Goal: Information Seeking & Learning: Learn about a topic

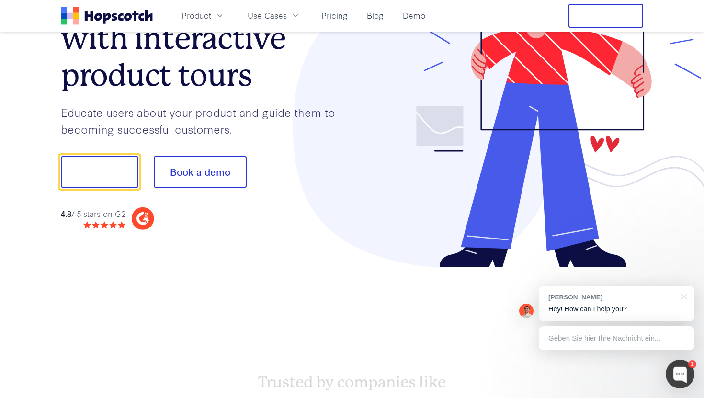
scroll to position [108, 0]
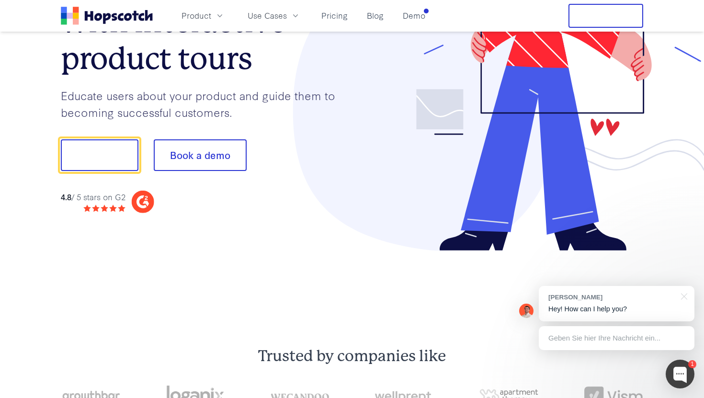
click at [125, 188] on div "Convert more trials with interactive product tours Educate users about your pro…" at bounding box center [206, 92] width 291 height 241
click at [151, 201] on icon at bounding box center [143, 202] width 23 height 23
click at [99, 192] on div "4.8 / 5 stars on G2" at bounding box center [93, 197] width 65 height 12
click at [66, 192] on strong "4.8" at bounding box center [66, 196] width 11 height 11
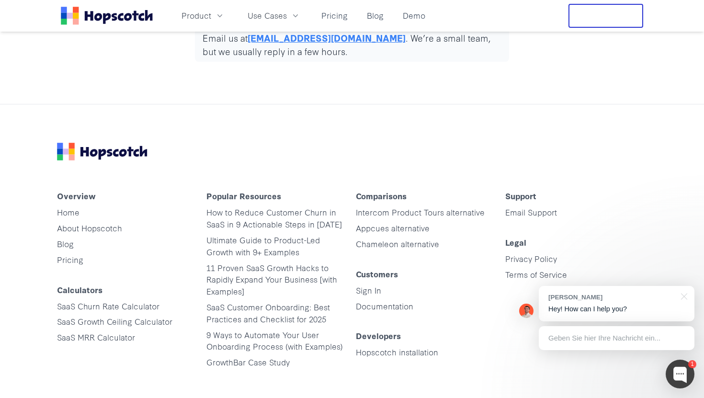
scroll to position [4866, 0]
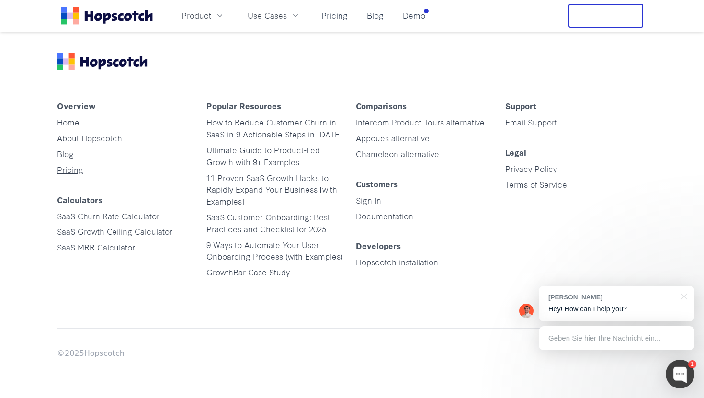
click at [65, 171] on link "Pricing" at bounding box center [70, 169] width 26 height 11
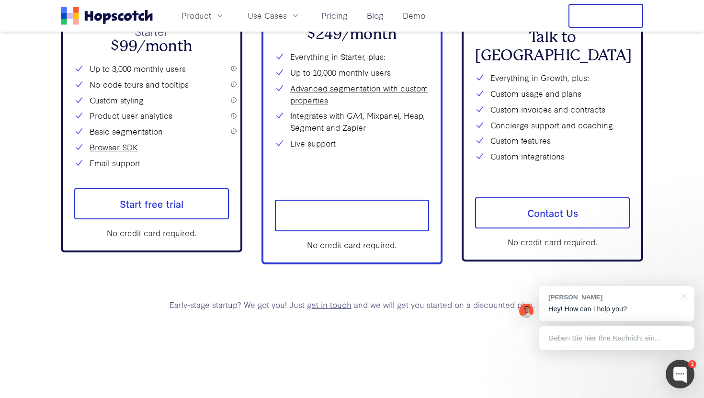
scroll to position [4866, 0]
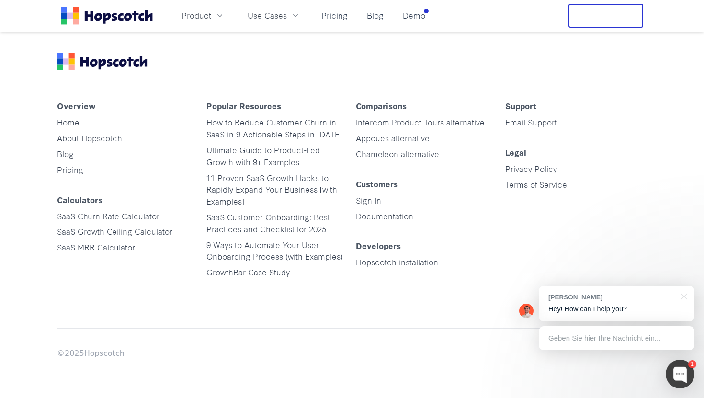
click at [77, 243] on link "SaaS MRR Calculator" at bounding box center [96, 246] width 78 height 11
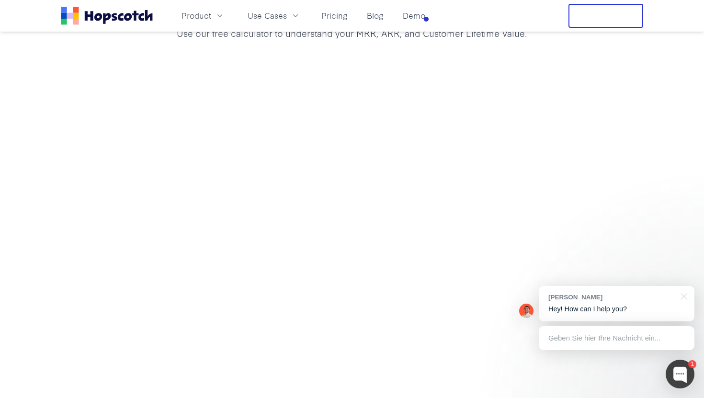
scroll to position [111, 0]
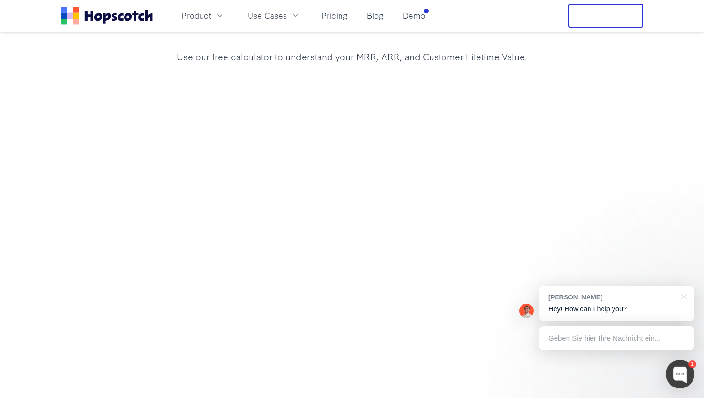
click at [49, 168] on div at bounding box center [352, 286] width 704 height 415
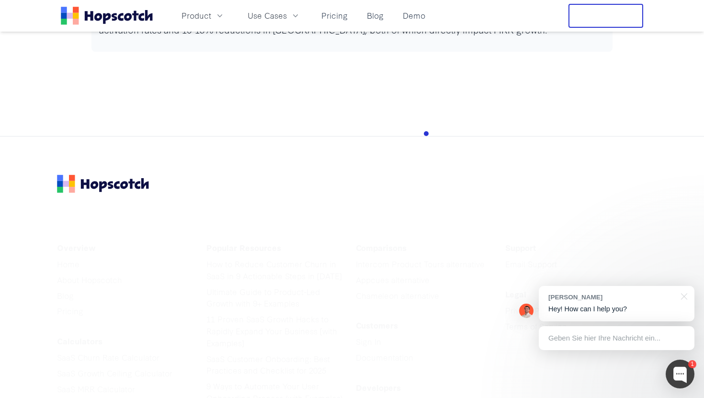
scroll to position [2997, 0]
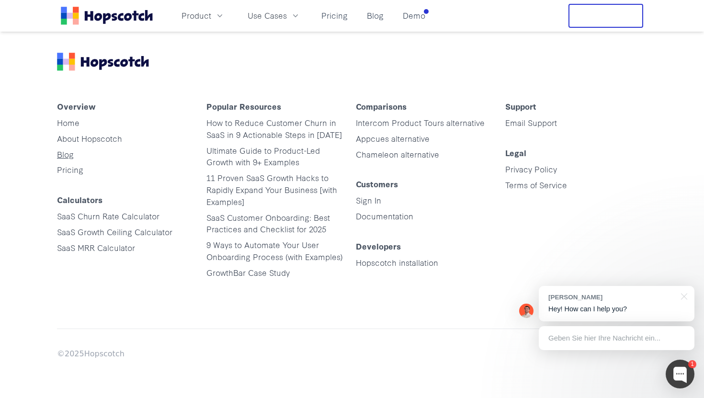
click at [70, 156] on link "Blog" at bounding box center [65, 153] width 17 height 11
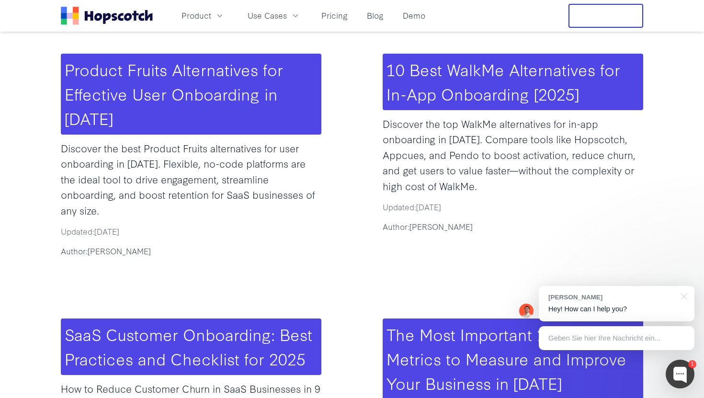
scroll to position [190, 0]
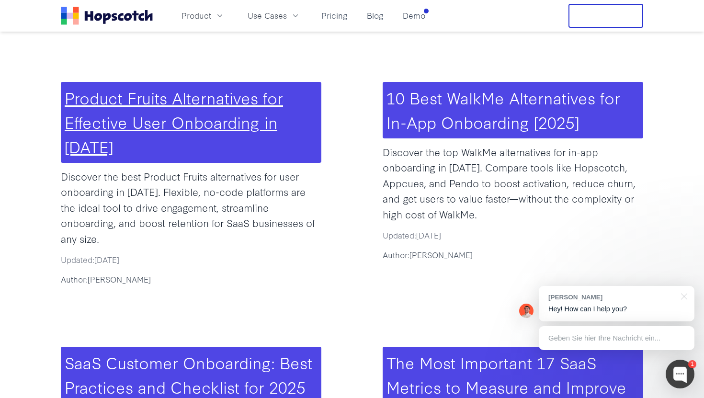
click at [85, 117] on link "Product Fruits Alternatives for Effective User Onboarding in [DATE]" at bounding box center [174, 122] width 218 height 72
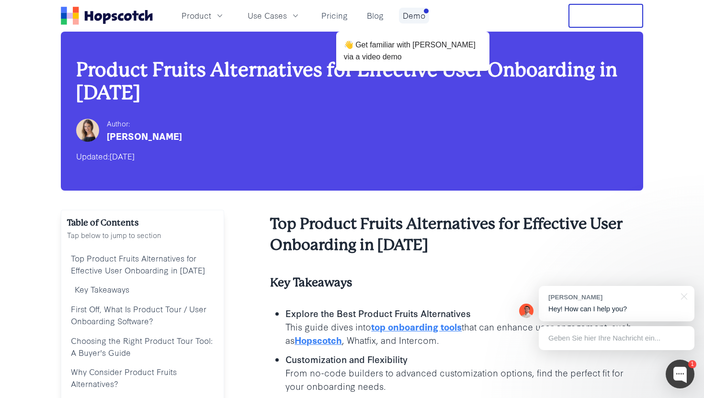
click at [425, 18] on link "Demo" at bounding box center [414, 16] width 30 height 16
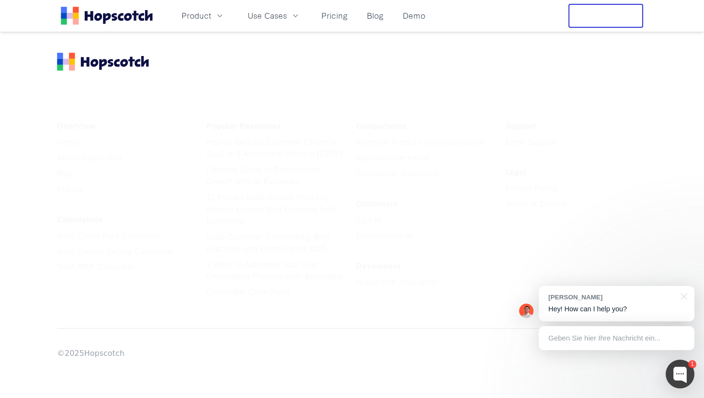
scroll to position [1561, 0]
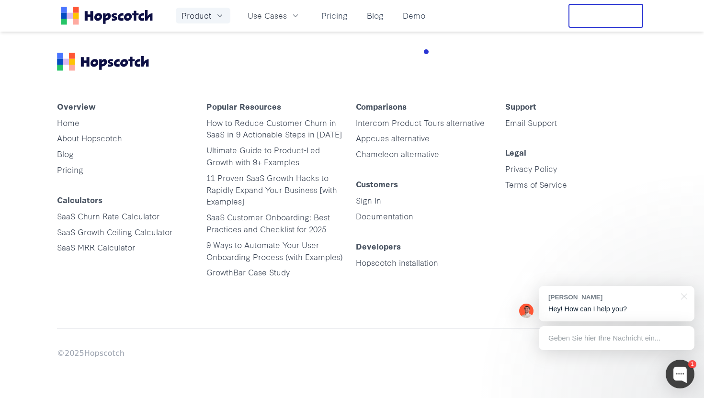
click at [212, 20] on button "Product" at bounding box center [203, 16] width 55 height 16
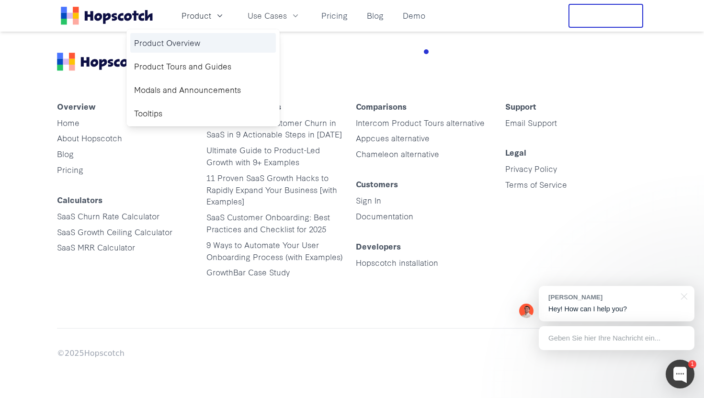
click at [197, 45] on link "Product Overview" at bounding box center [203, 43] width 146 height 20
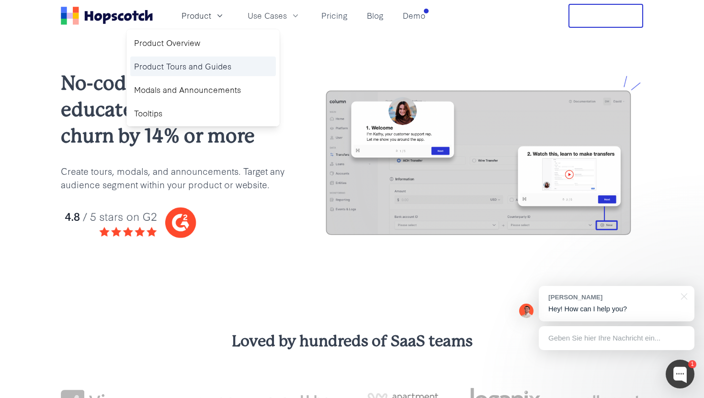
click at [185, 66] on link "Product Tours and Guides" at bounding box center [203, 67] width 146 height 20
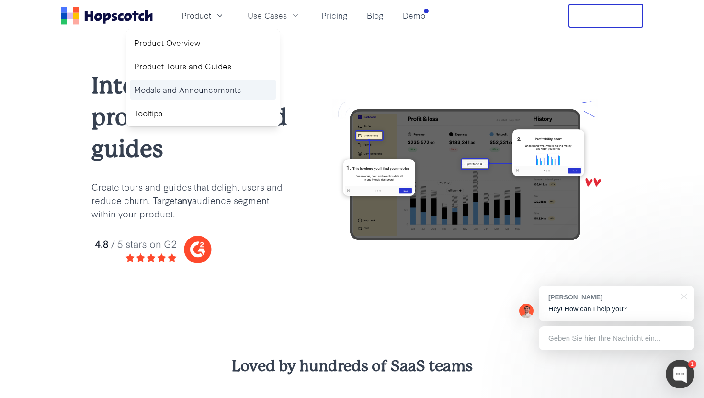
click at [175, 91] on link "Modals and Announcements" at bounding box center [203, 90] width 146 height 20
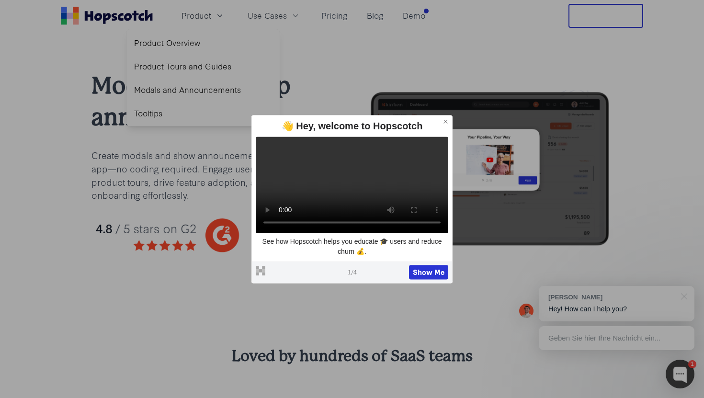
click at [447, 118] on icon at bounding box center [446, 121] width 7 height 7
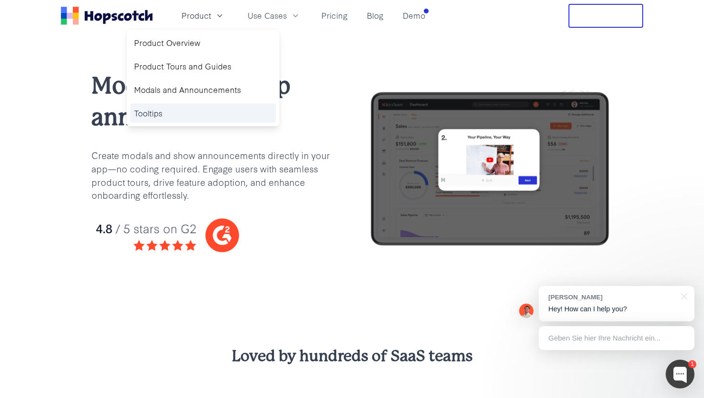
click at [181, 105] on link "Tooltips" at bounding box center [203, 113] width 146 height 20
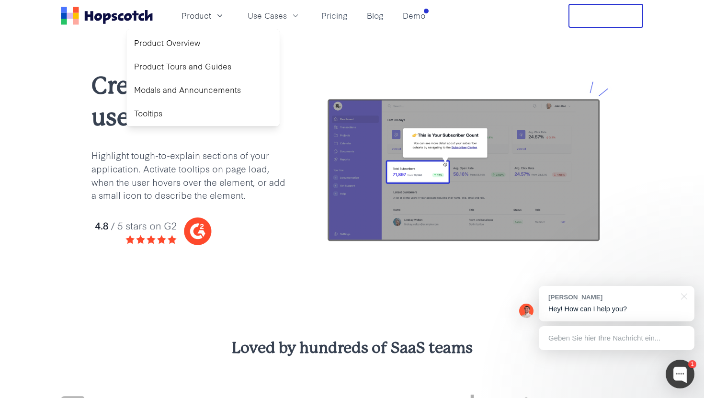
click at [306, 88] on div "Create tooltips users will love Highlight tough-to-explain sections of your app…" at bounding box center [351, 165] width 521 height 191
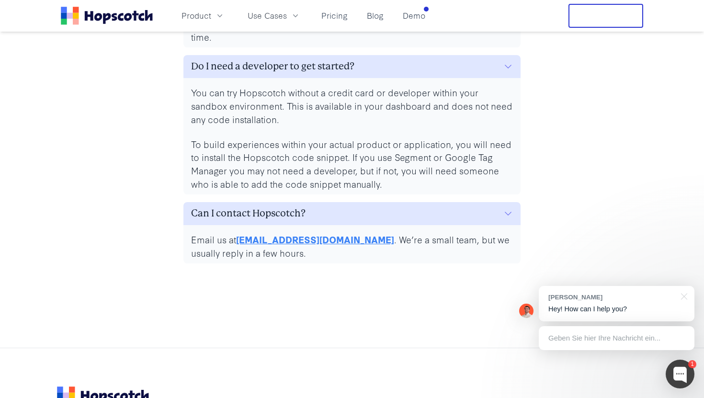
scroll to position [4575, 0]
